Goal: Task Accomplishment & Management: Use online tool/utility

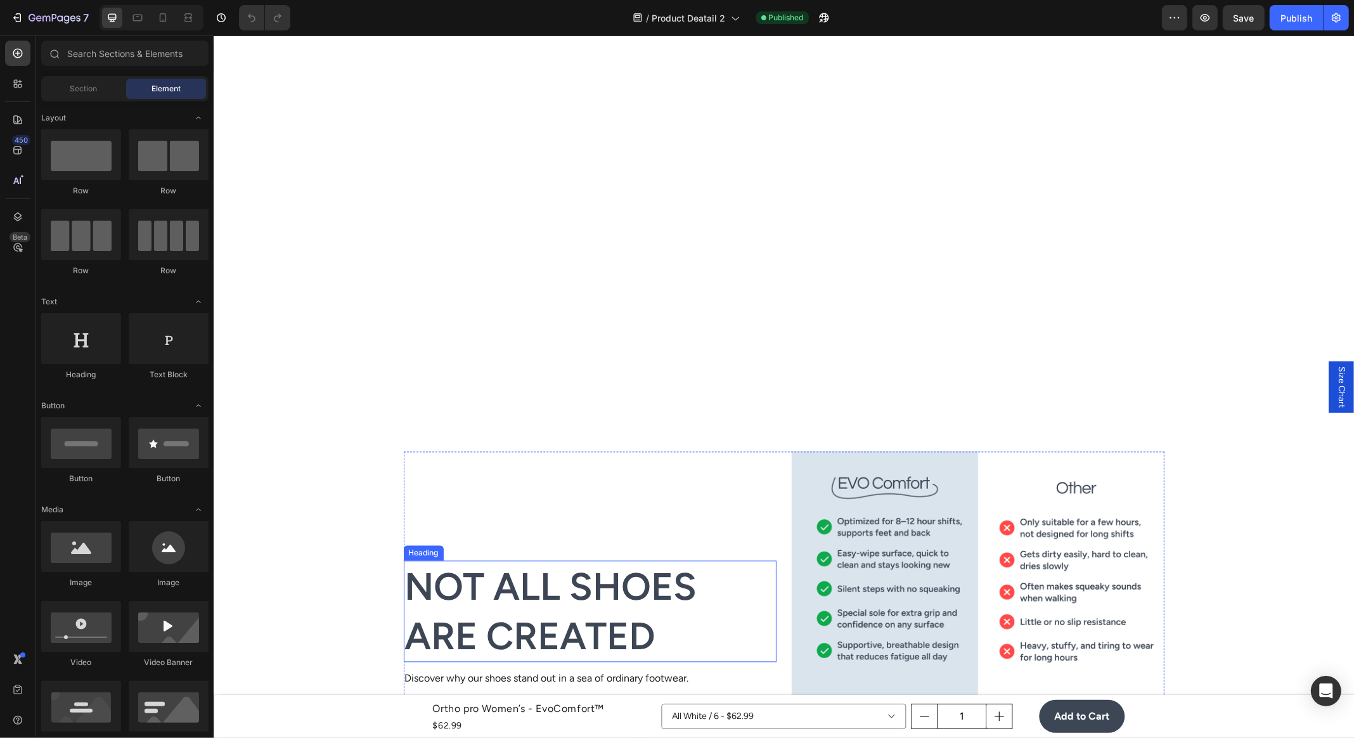
scroll to position [2758, 0]
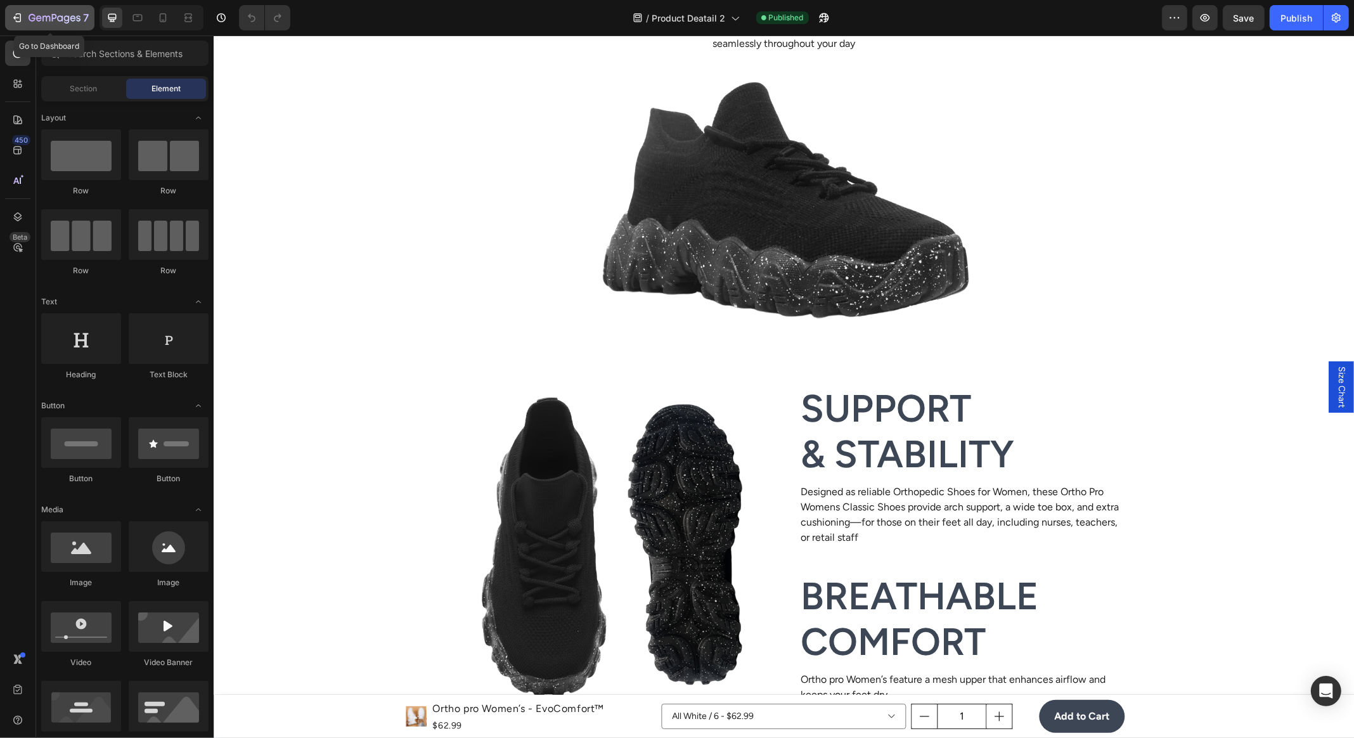
click at [75, 26] on button "7" at bounding box center [49, 17] width 89 height 25
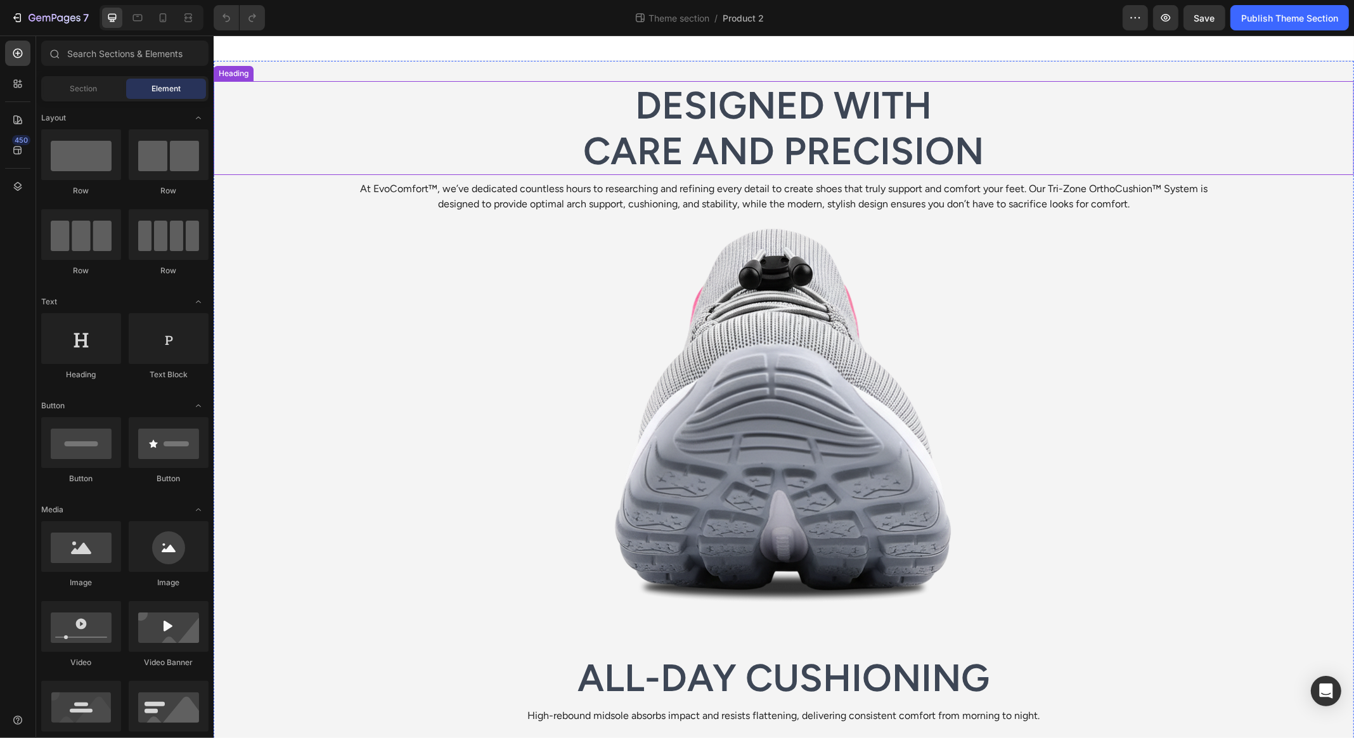
click at [775, 87] on h2 "Designed with Care and Precision" at bounding box center [783, 128] width 1141 height 94
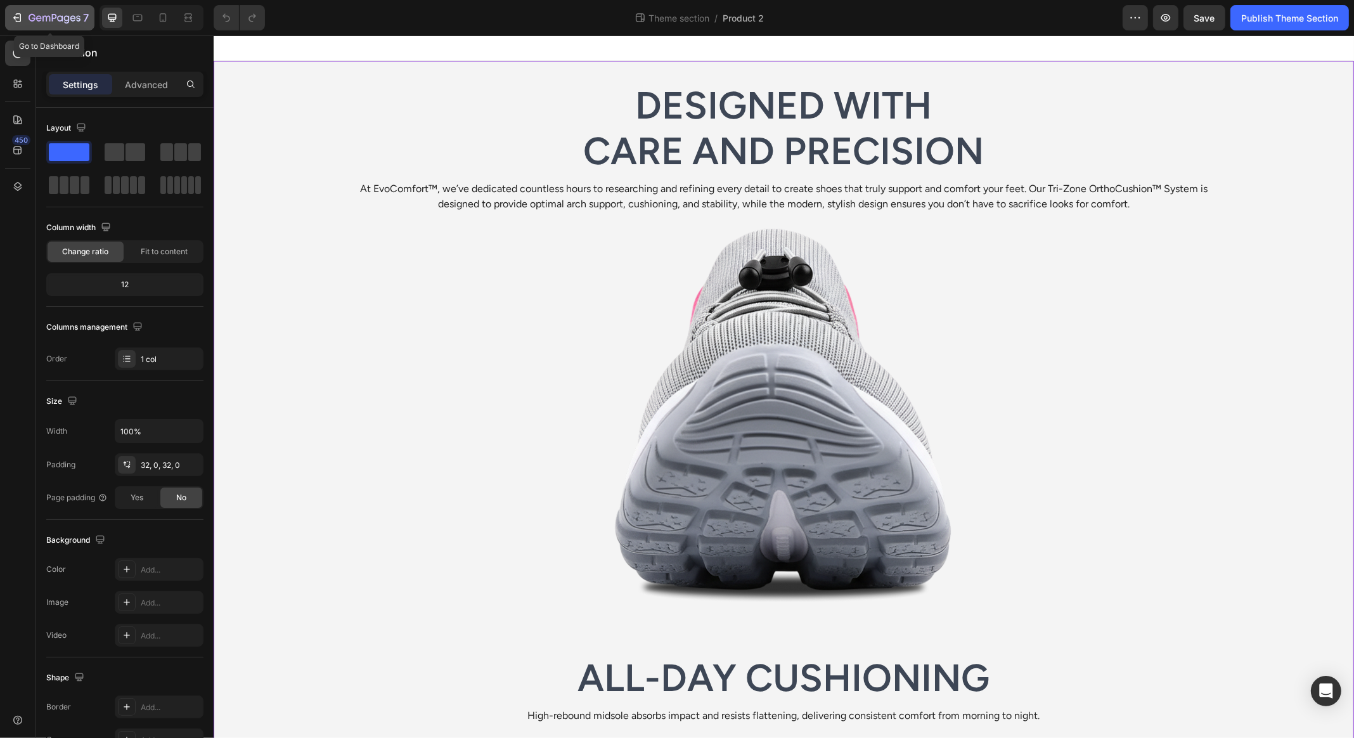
click at [49, 20] on icon "button" at bounding box center [55, 18] width 52 height 11
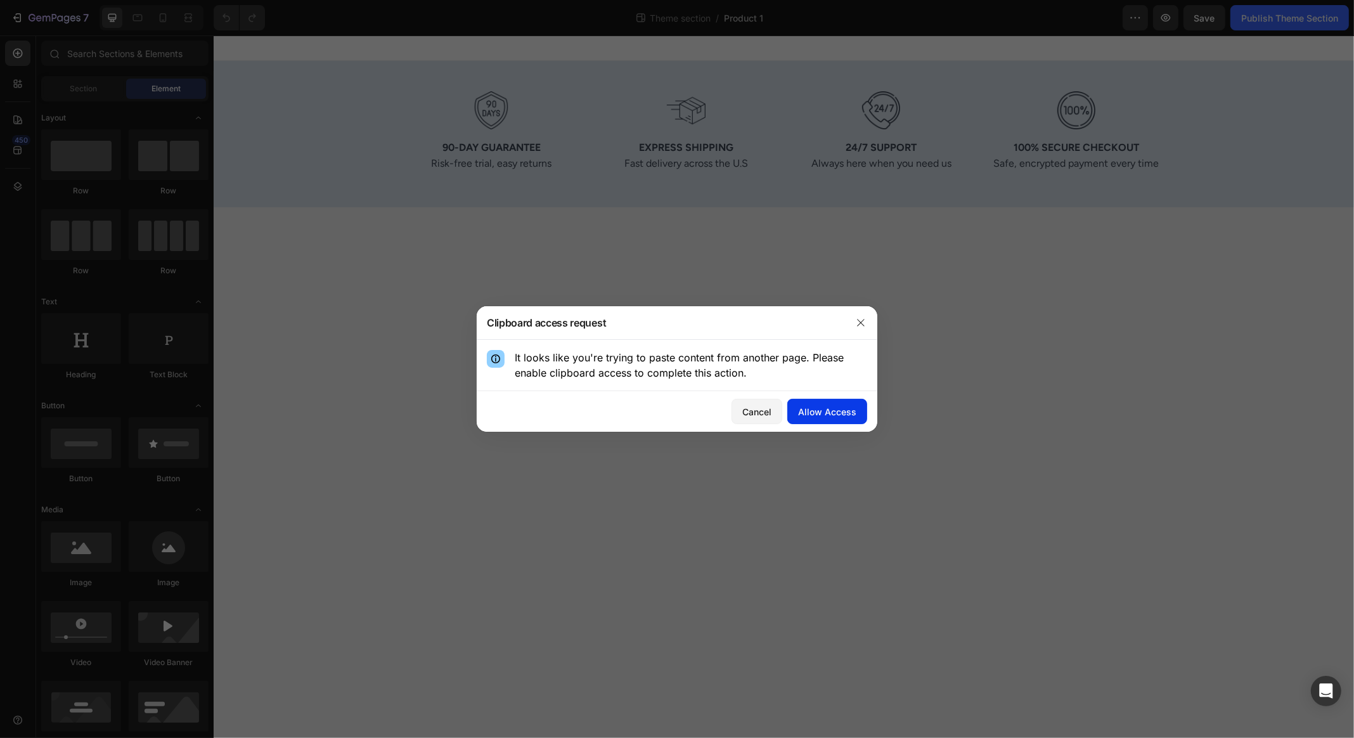
click at [838, 413] on div "Allow Access" at bounding box center [827, 411] width 58 height 13
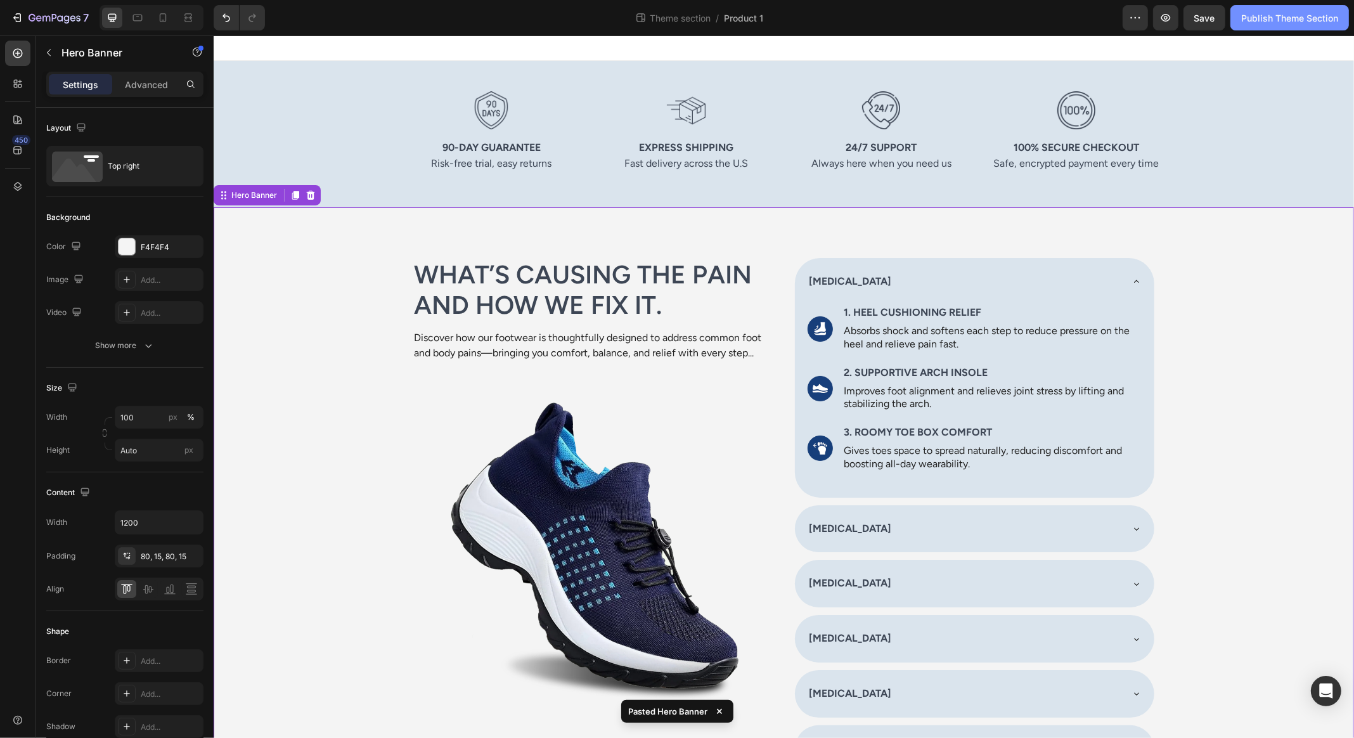
click at [1260, 18] on div "Publish Theme Section" at bounding box center [1289, 17] width 97 height 13
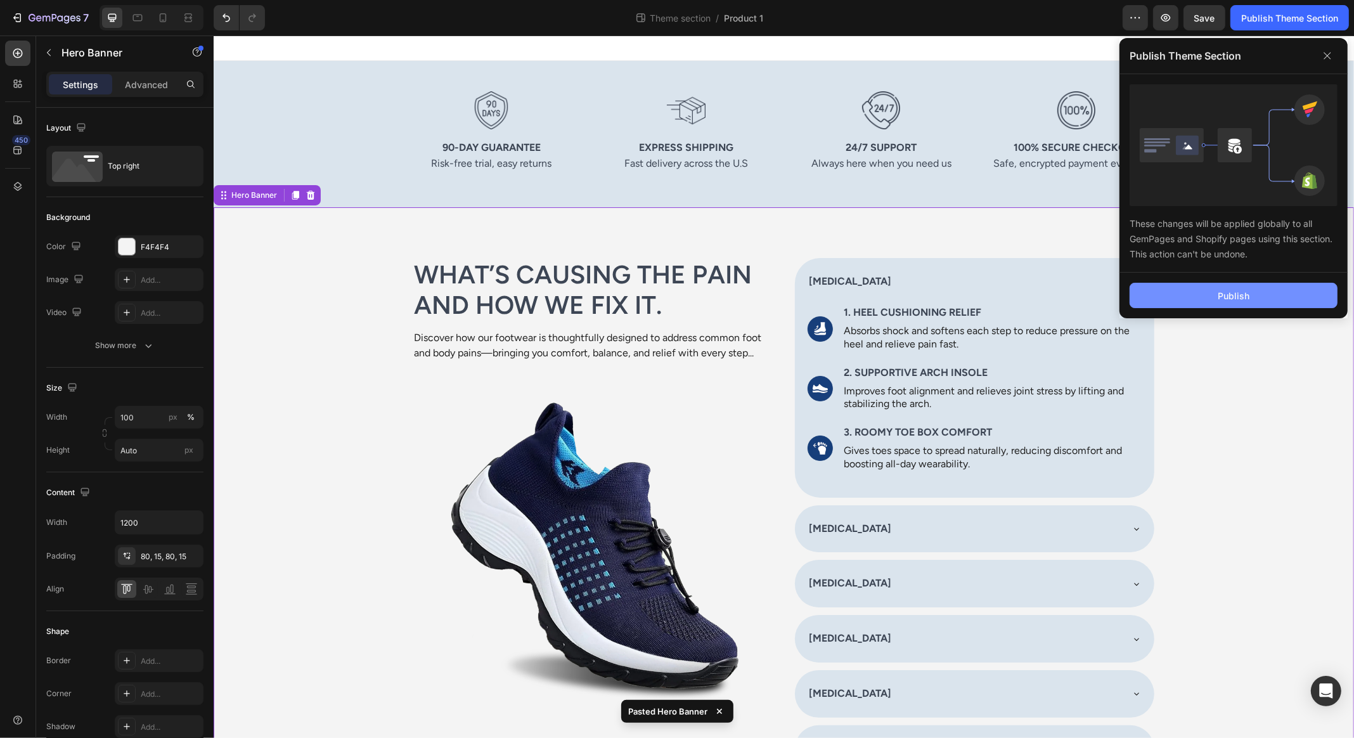
click at [1208, 295] on button "Publish" at bounding box center [1234, 295] width 208 height 25
